Goal: Task Accomplishment & Management: Use online tool/utility

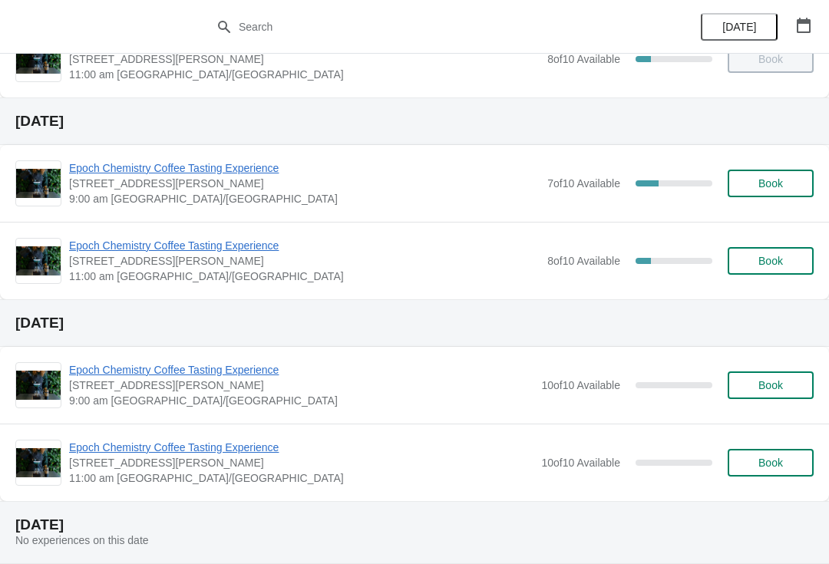
scroll to position [127, 0]
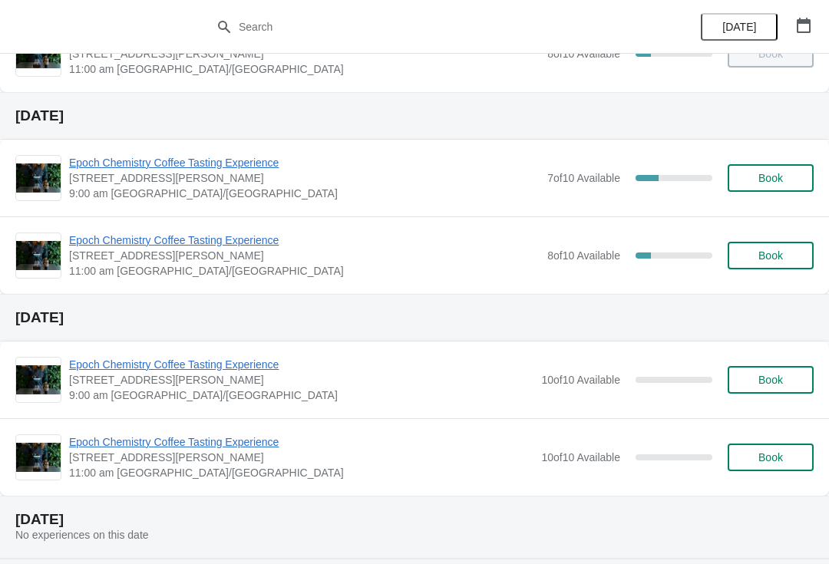
click at [591, 183] on span "7 of 10 Available" at bounding box center [583, 178] width 73 height 12
click at [246, 163] on span "Epoch Chemistry Coffee Tasting Experience" at bounding box center [304, 162] width 471 height 15
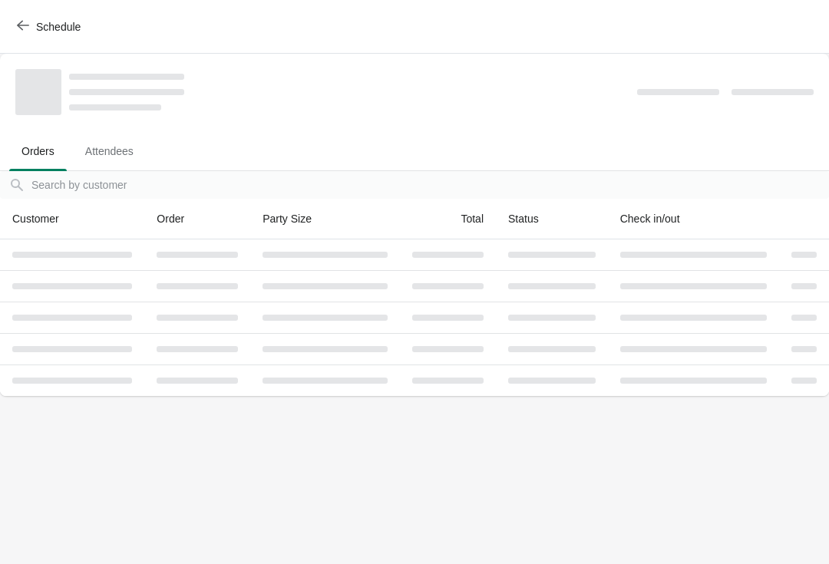
scroll to position [0, 0]
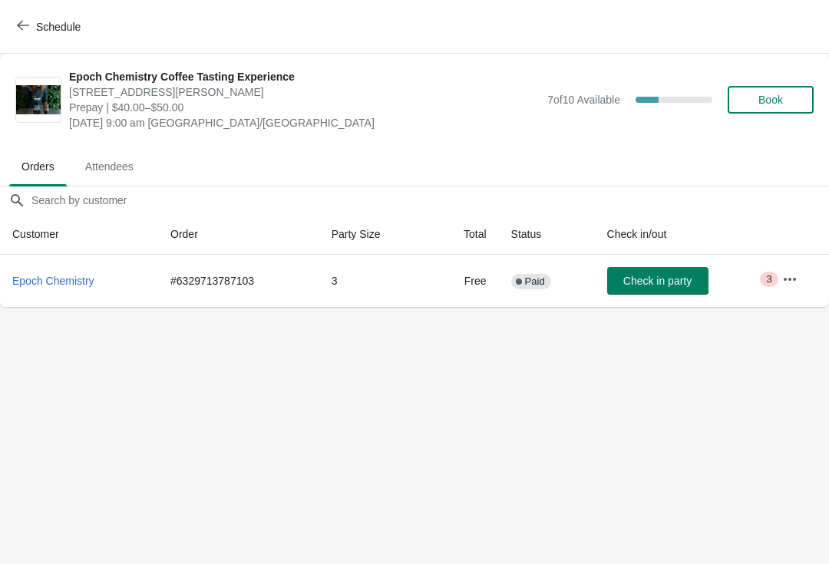
click at [628, 95] on div "7 of 10 Available 30 %" at bounding box center [629, 100] width 165 height 28
click at [120, 117] on span "[DATE] 9:00 am [GEOGRAPHIC_DATA]/[GEOGRAPHIC_DATA]" at bounding box center [304, 122] width 471 height 15
click at [617, 104] on span "7 of 10 Available" at bounding box center [583, 100] width 73 height 12
click at [787, 279] on icon "button" at bounding box center [790, 278] width 12 height 3
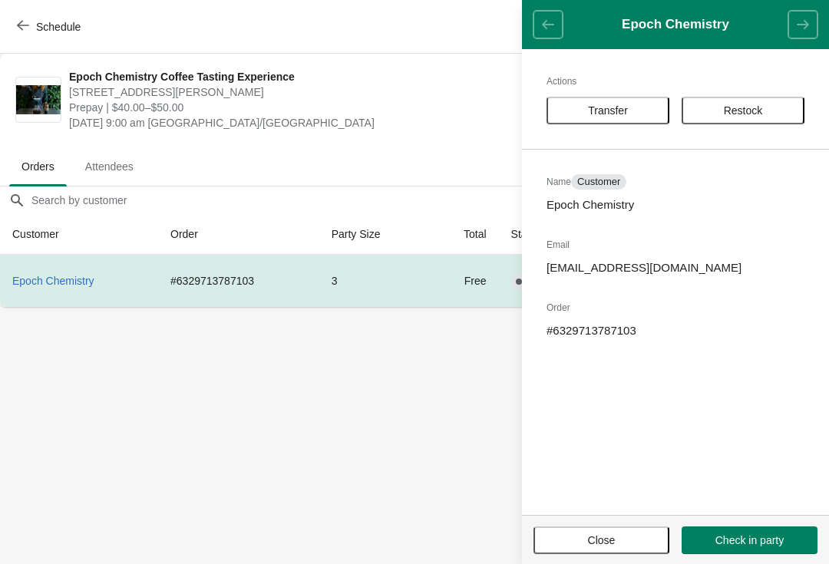
click at [438, 401] on body "Schedule Epoch Chemistry Coffee Tasting Experience [STREET_ADDRESS][PERSON_NAME…" at bounding box center [414, 282] width 829 height 564
click at [397, 499] on body "Schedule Epoch Chemistry Coffee Tasting Experience [STREET_ADDRESS][PERSON_NAME…" at bounding box center [414, 282] width 829 height 564
click at [357, 308] on body "Schedule Epoch Chemistry Coffee Tasting Experience [STREET_ADDRESS][PERSON_NAME…" at bounding box center [414, 282] width 829 height 564
click at [555, 28] on header "Epoch Chemistry" at bounding box center [675, 24] width 307 height 49
click at [43, 16] on button "Schedule" at bounding box center [50, 27] width 85 height 28
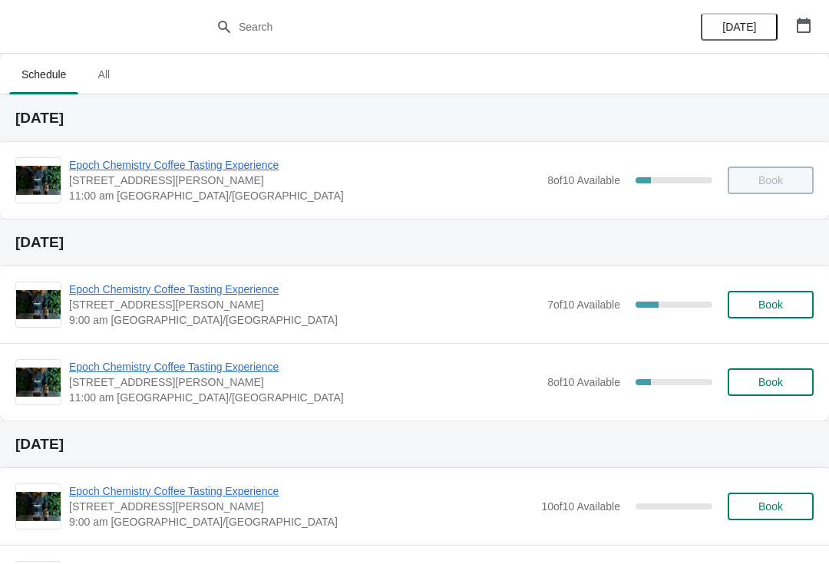
click at [459, 293] on span "Epoch Chemistry Coffee Tasting Experience" at bounding box center [304, 289] width 471 height 15
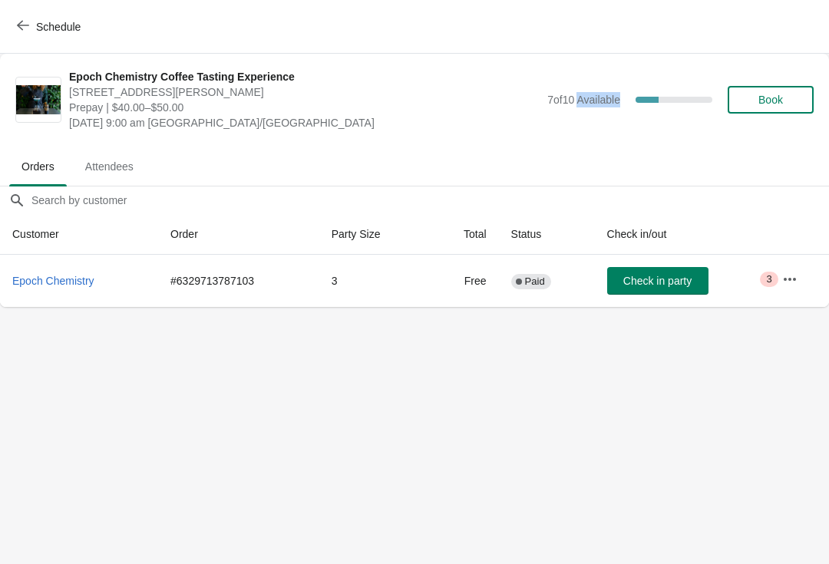
click at [120, 154] on span "Attendees" at bounding box center [109, 167] width 73 height 28
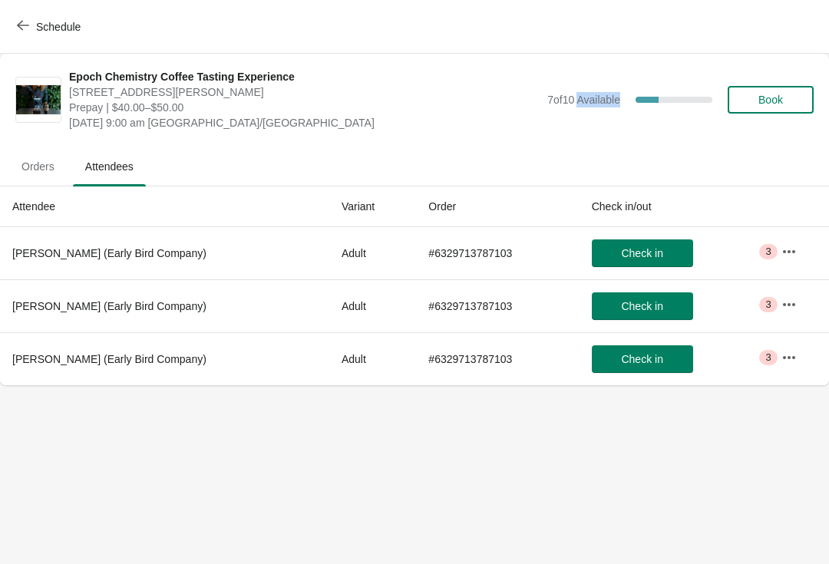
click at [312, 512] on body "Schedule Epoch Chemistry Coffee Tasting Experience [STREET_ADDRESS][PERSON_NAME…" at bounding box center [414, 282] width 829 height 564
click at [48, 172] on span "Orders" at bounding box center [38, 167] width 58 height 28
